Goal: Task Accomplishment & Management: Use online tool/utility

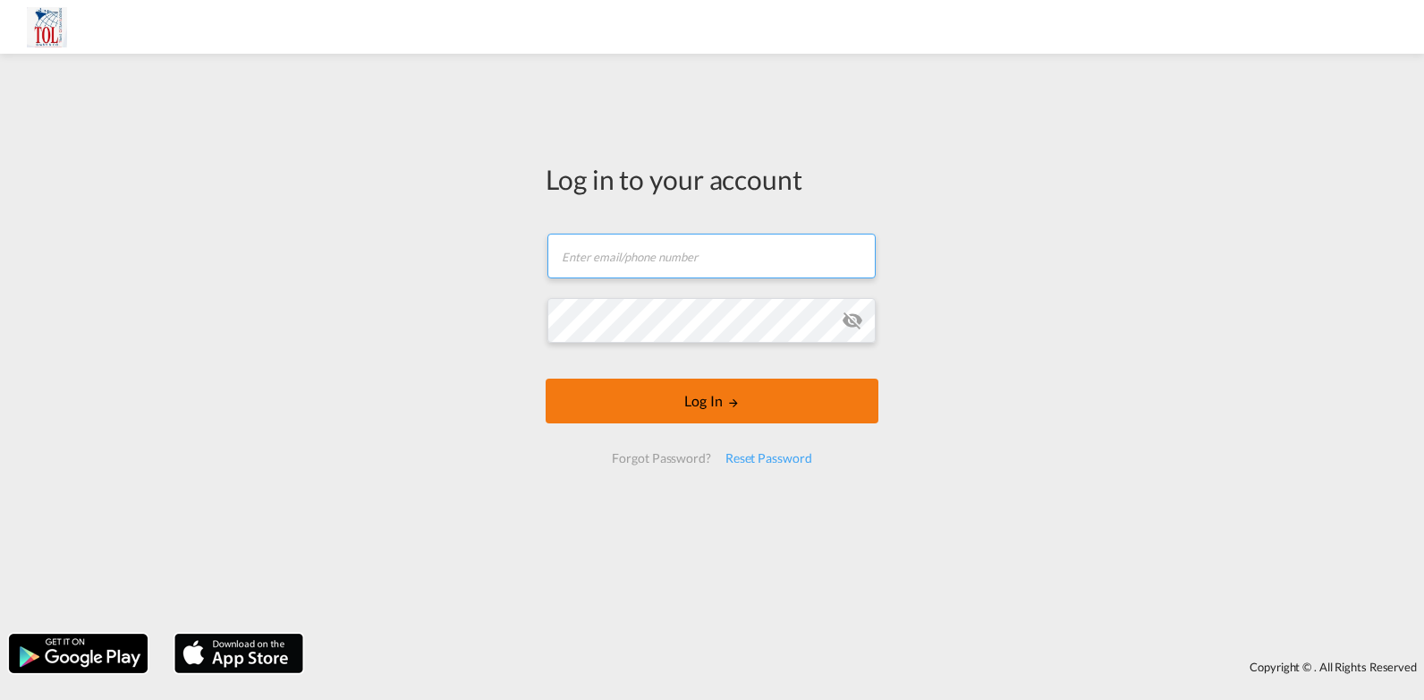
type input "[PERSON_NAME][EMAIL_ADDRESS][DOMAIN_NAME]"
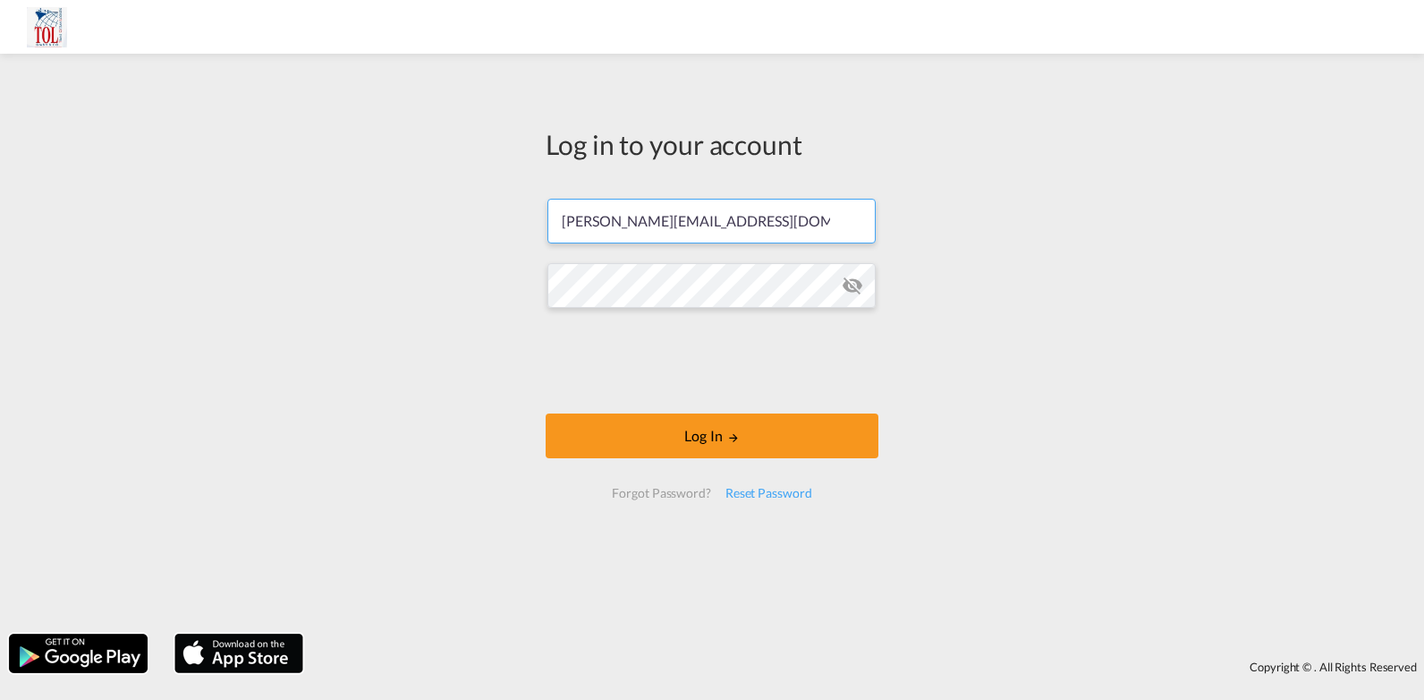
click at [695, 403] on form "[PERSON_NAME][EMAIL_ADDRESS][DOMAIN_NAME] Password field is required Log In For…" at bounding box center [712, 348] width 333 height 335
click at [704, 436] on button "Log In" at bounding box center [712, 435] width 333 height 45
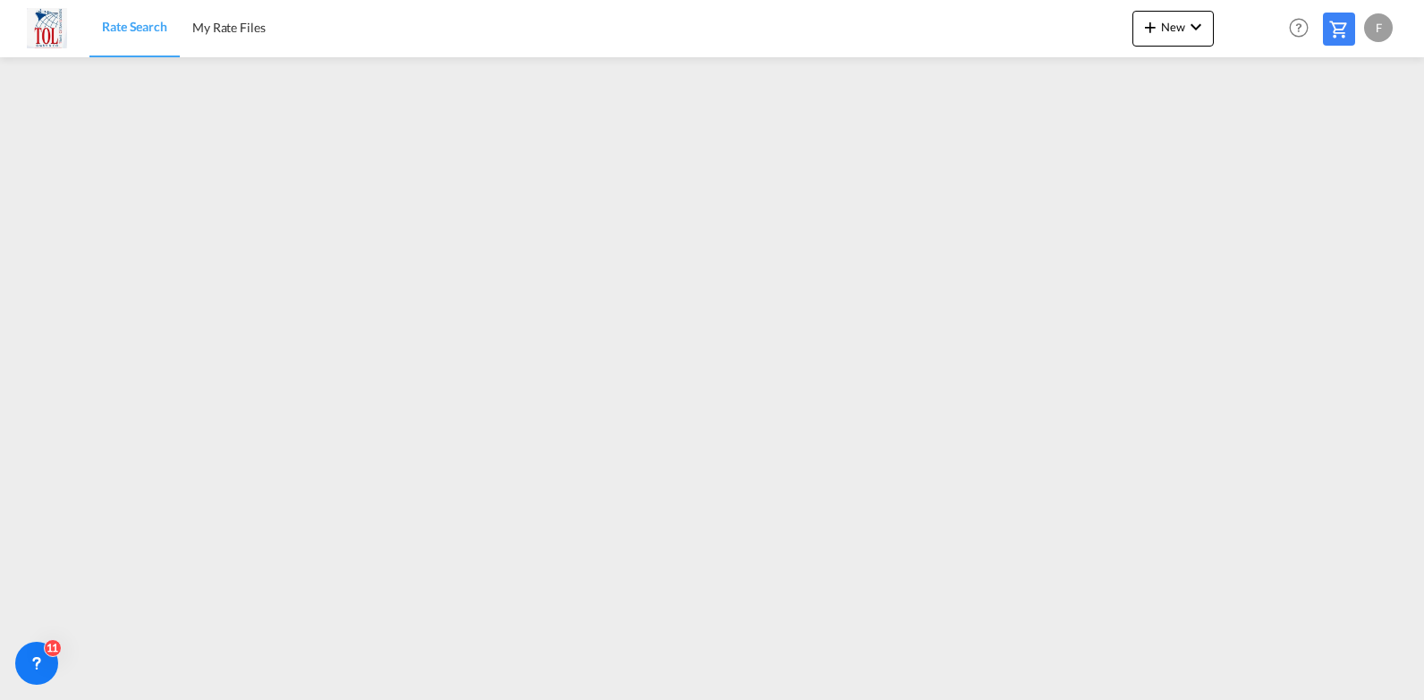
click at [1376, 32] on div "F" at bounding box center [1378, 27] width 29 height 29
click at [1337, 134] on button "Logout" at bounding box center [1358, 137] width 116 height 36
